Goal: Navigation & Orientation: Understand site structure

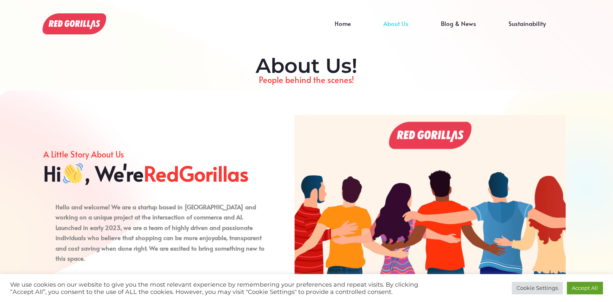
click at [174, 127] on div "A Little Story About Us Hi , We're RedGorillas Hello and welcome! We are a star…" at bounding box center [156, 205] width 227 height 189
click at [86, 27] on img at bounding box center [75, 20] width 64 height 21
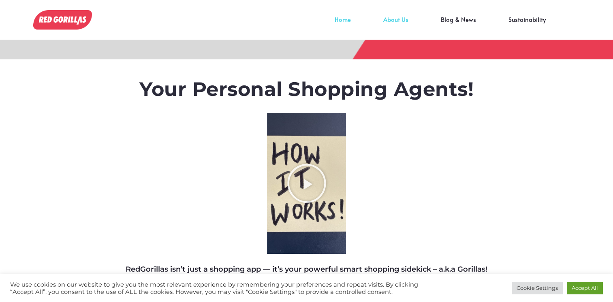
click at [389, 19] on link "About Us" at bounding box center [396, 25] width 58 height 12
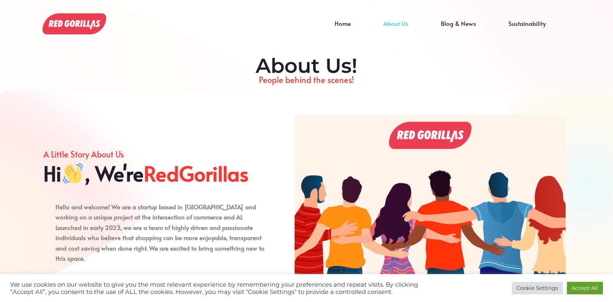
click at [273, 118] on div "A Little Story About Us Hi , We're RedGorillas Hello and welcome! We are a star…" at bounding box center [166, 205] width 247 height 189
click at [99, 19] on div "Home About Us Blog & News Sustainability" at bounding box center [333, 24] width 474 height 40
